Goal: Transaction & Acquisition: Purchase product/service

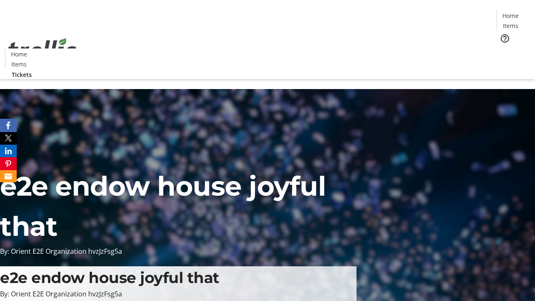
click at [503, 48] on span "Tickets" at bounding box center [513, 52] width 20 height 9
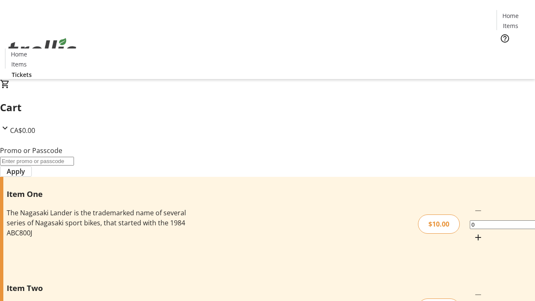
click at [473, 232] on mat-icon "Increment by one" at bounding box center [478, 237] width 10 height 10
type input "1"
